Goal: Task Accomplishment & Management: Use online tool/utility

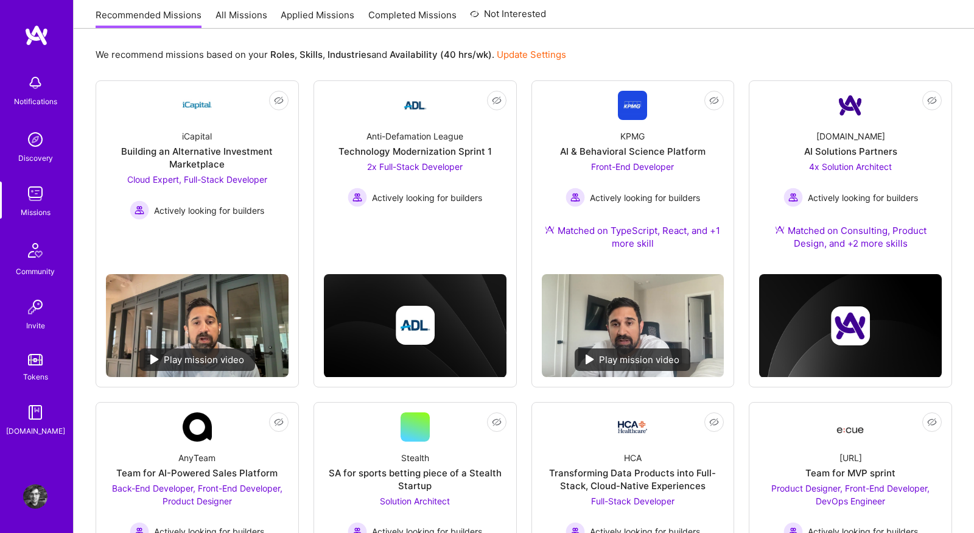
scroll to position [132, 0]
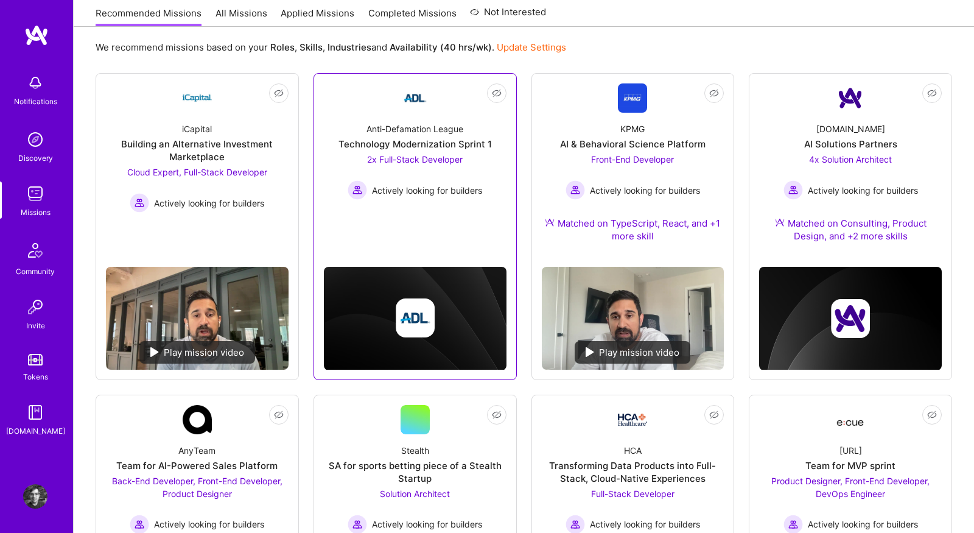
click at [454, 245] on div at bounding box center [415, 300] width 183 height 138
click at [362, 99] on link "Not Interested Anti-Defamation League Technology Modernization Sprint 1 2x Full…" at bounding box center [415, 152] width 183 height 138
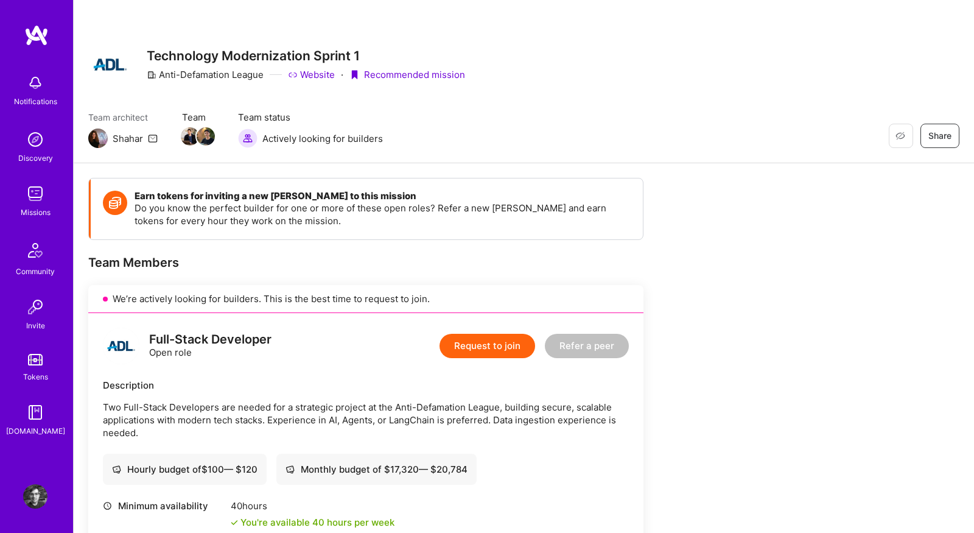
click at [32, 196] on img at bounding box center [35, 193] width 24 height 24
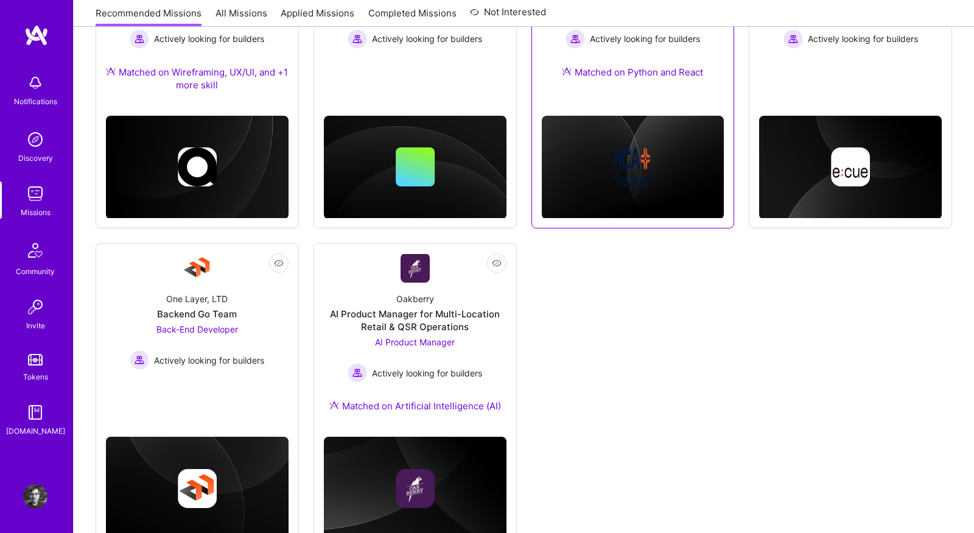
scroll to position [662, 0]
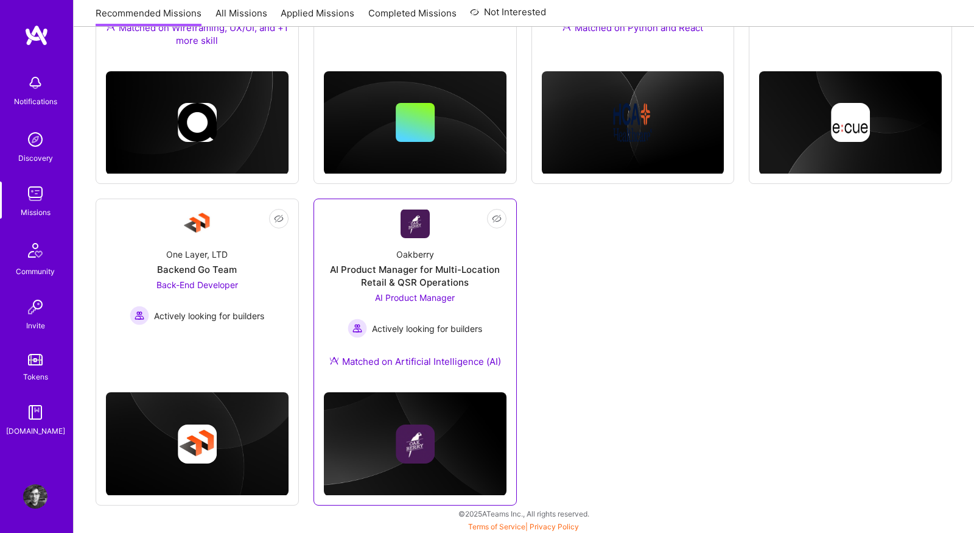
click at [340, 235] on link "Not Interested Oakberry AI Product Manager for Multi-Location Retail & QSR Oper…" at bounding box center [415, 295] width 183 height 173
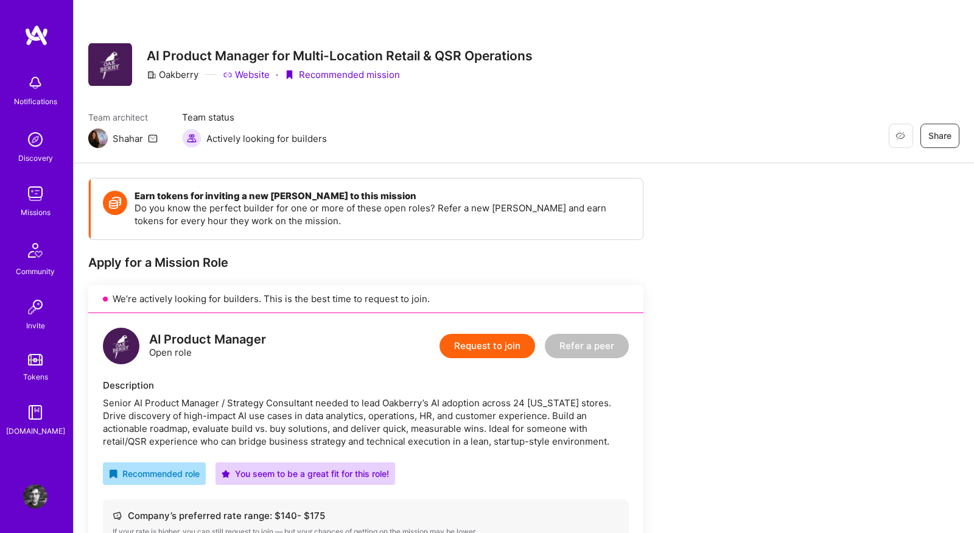
click at [261, 74] on link "Website" at bounding box center [246, 74] width 47 height 13
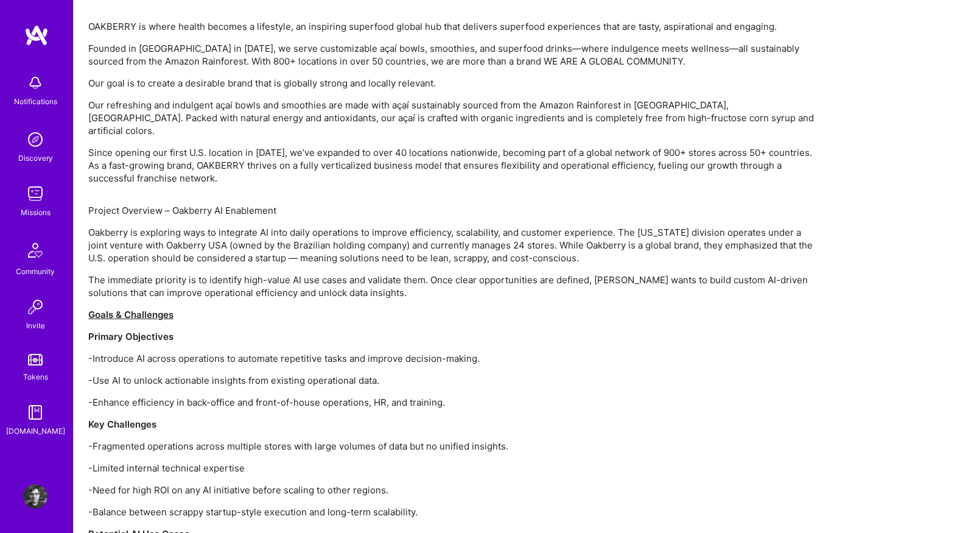
scroll to position [741, 0]
